Goal: Find specific page/section: Find specific page/section

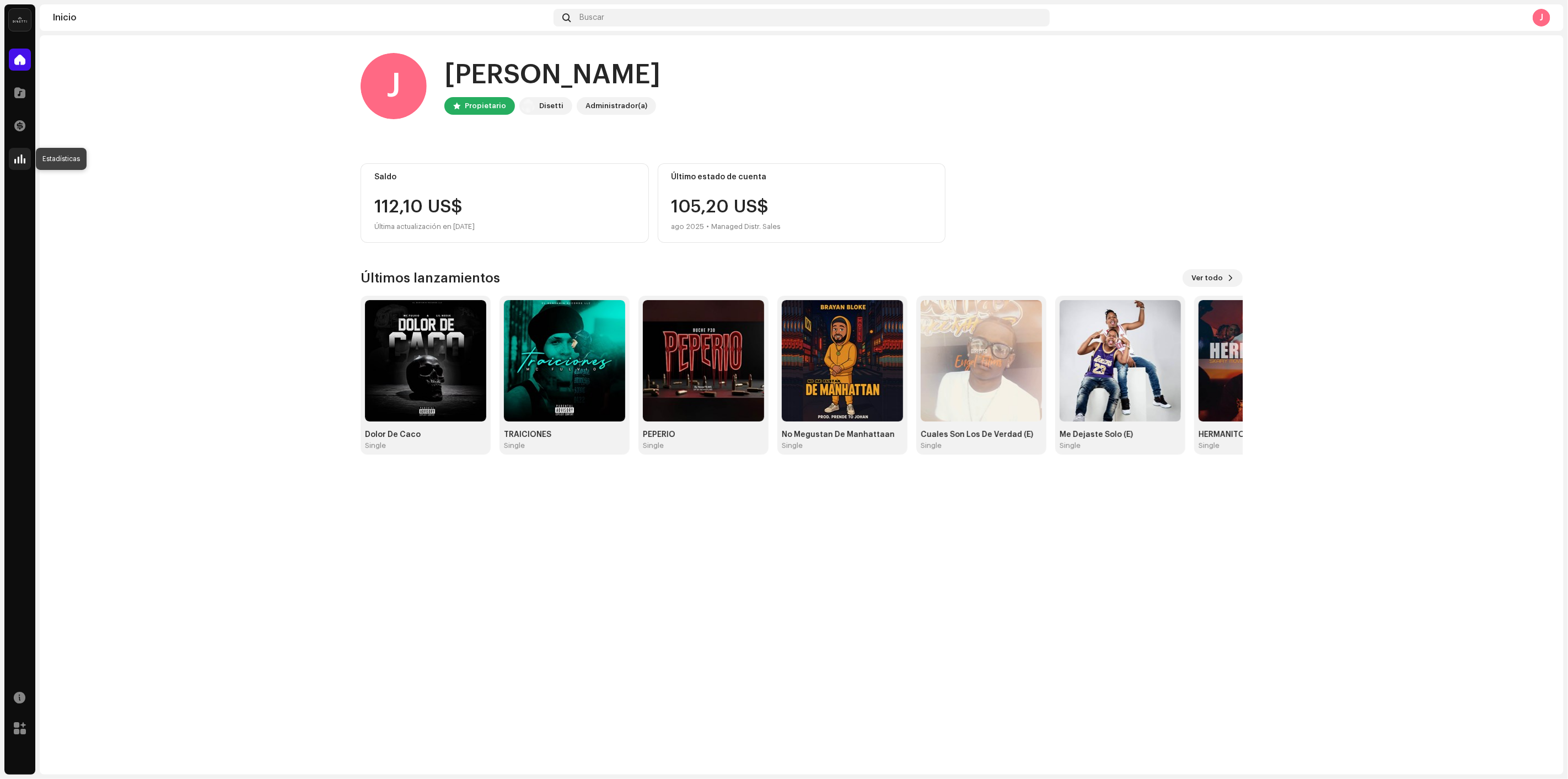
click at [18, 155] on span at bounding box center [20, 159] width 11 height 9
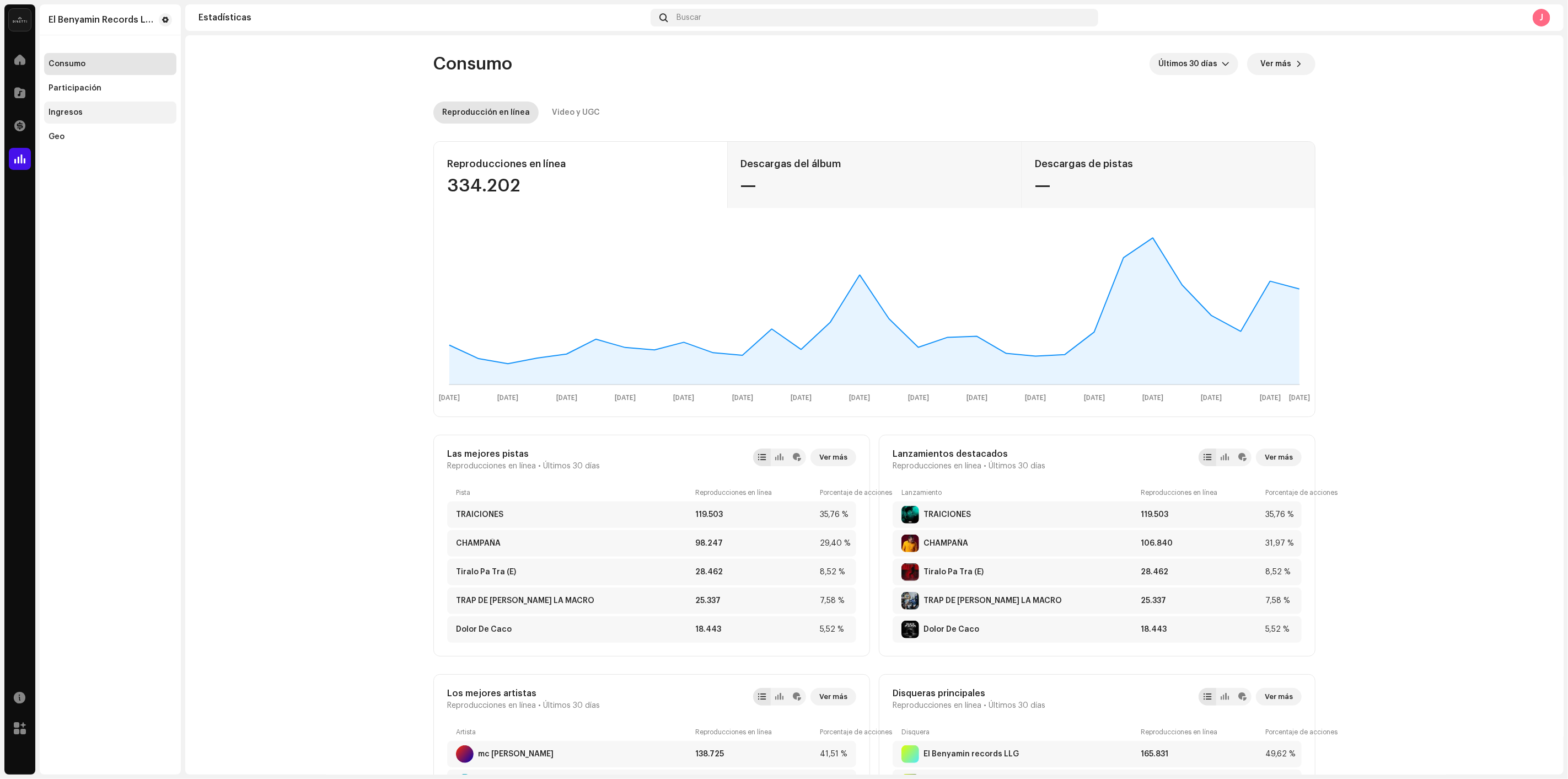
click at [93, 110] on div "Ingresos" at bounding box center [110, 113] width 124 height 9
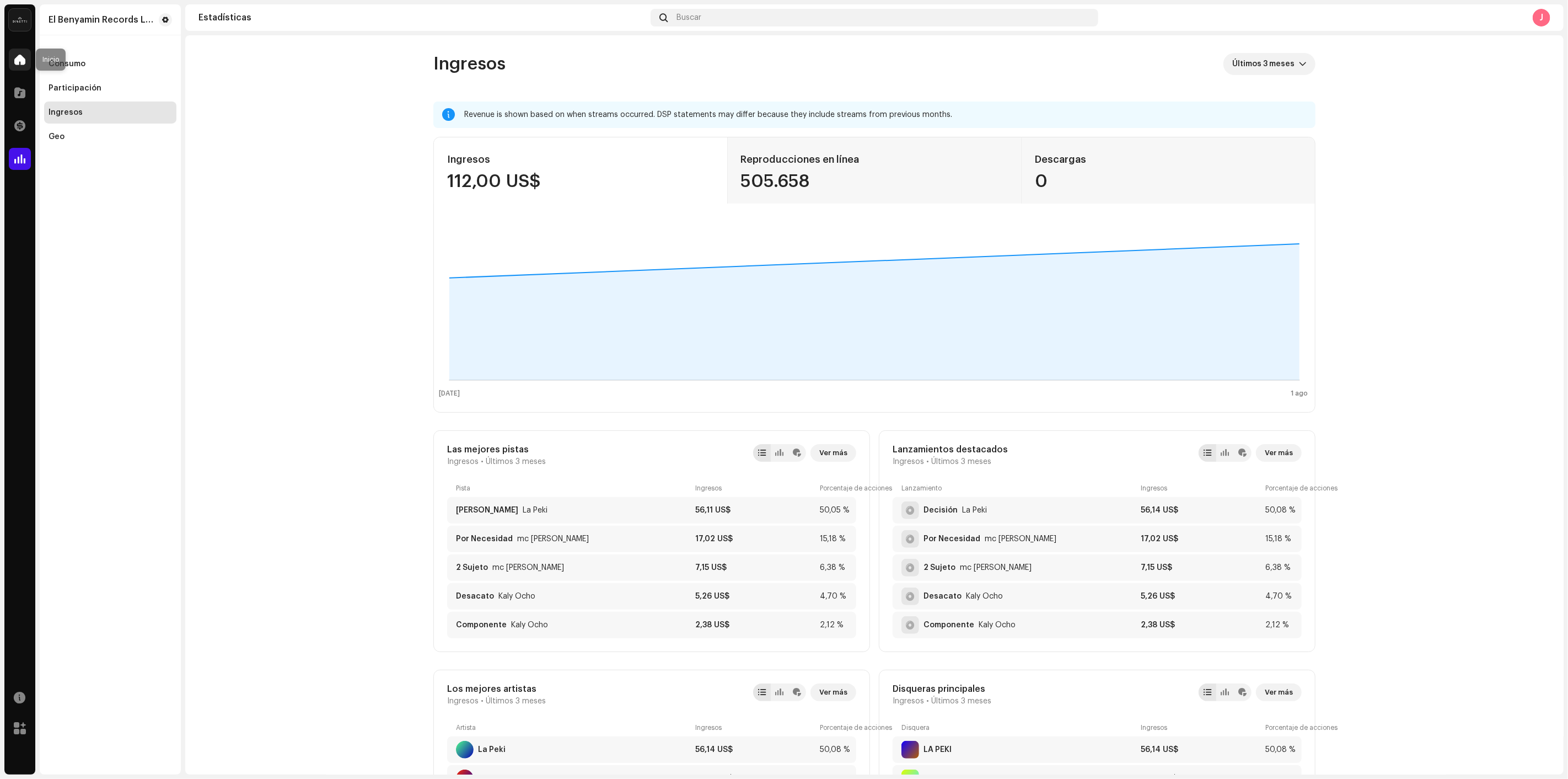
click at [19, 52] on div at bounding box center [19, 60] width 22 height 22
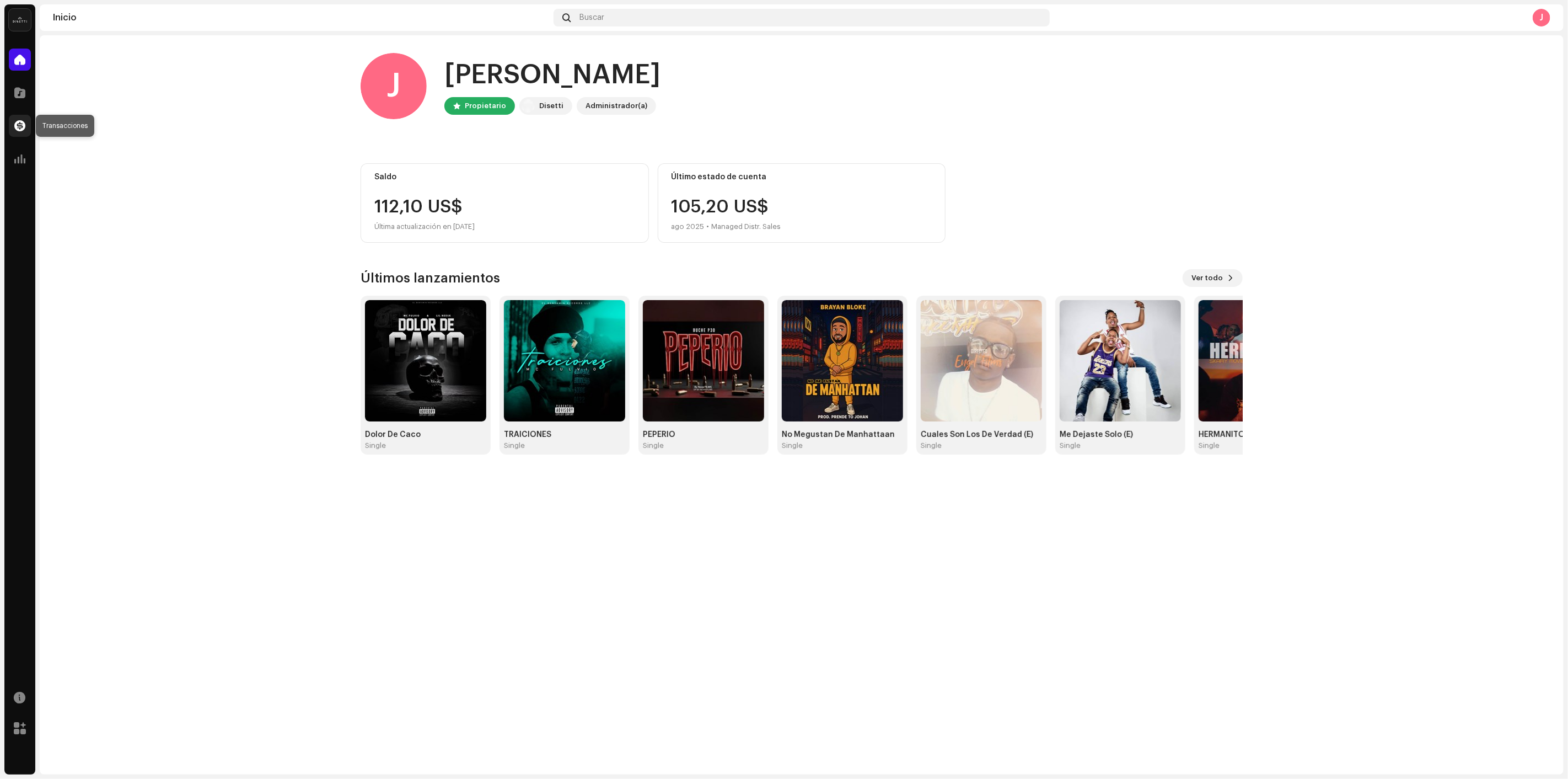
click at [18, 122] on span at bounding box center [20, 125] width 11 height 9
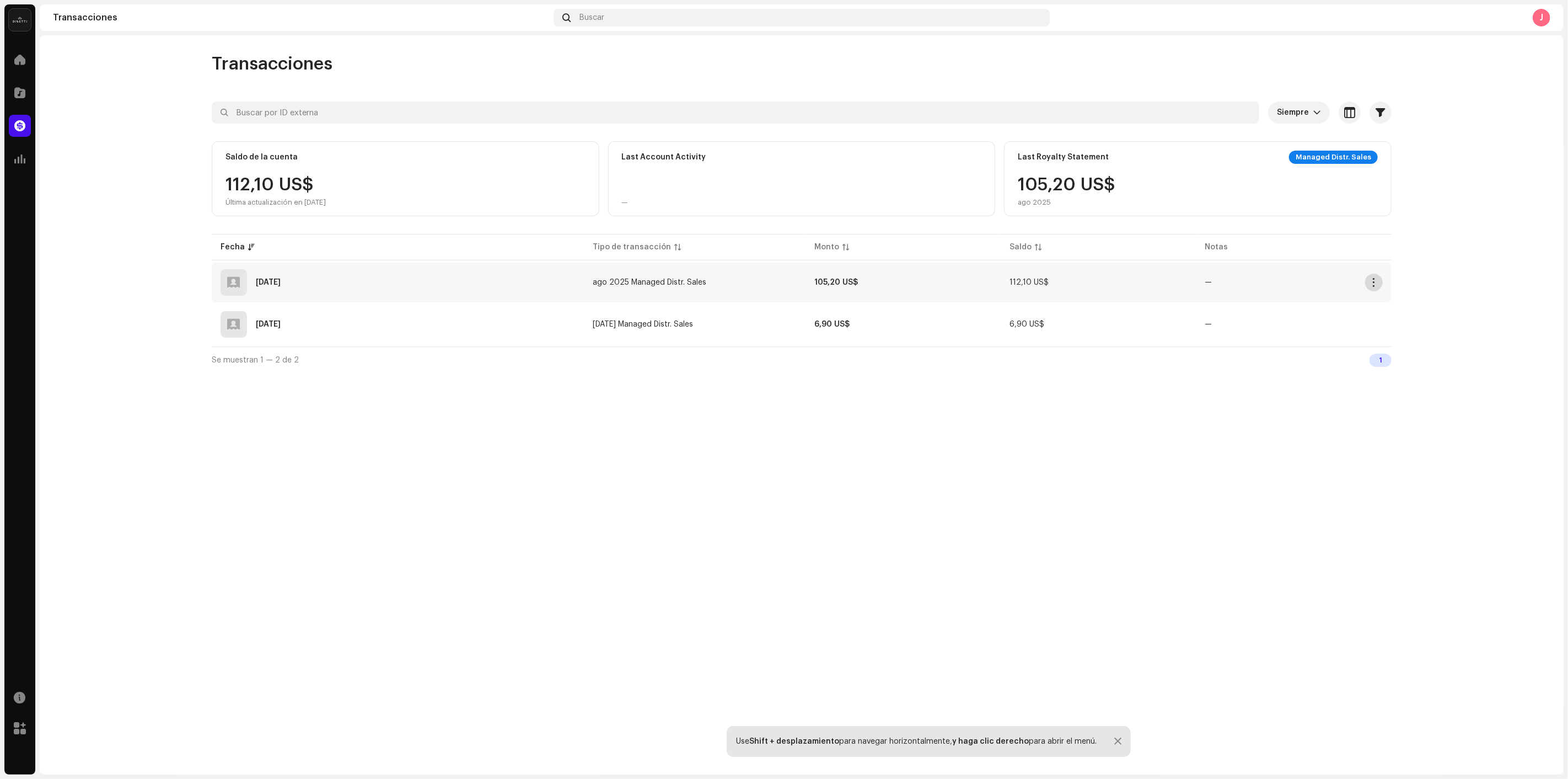
click at [1372, 284] on span "button" at bounding box center [1374, 283] width 9 height 9
click at [1145, 461] on div "Transacciones Siempre Seleccionado 0 Seleccionar todo Opciones Filtros Tipos Es…" at bounding box center [802, 405] width 1524 height 739
click at [18, 65] on div at bounding box center [19, 60] width 22 height 22
